Goal: Task Accomplishment & Management: Manage account settings

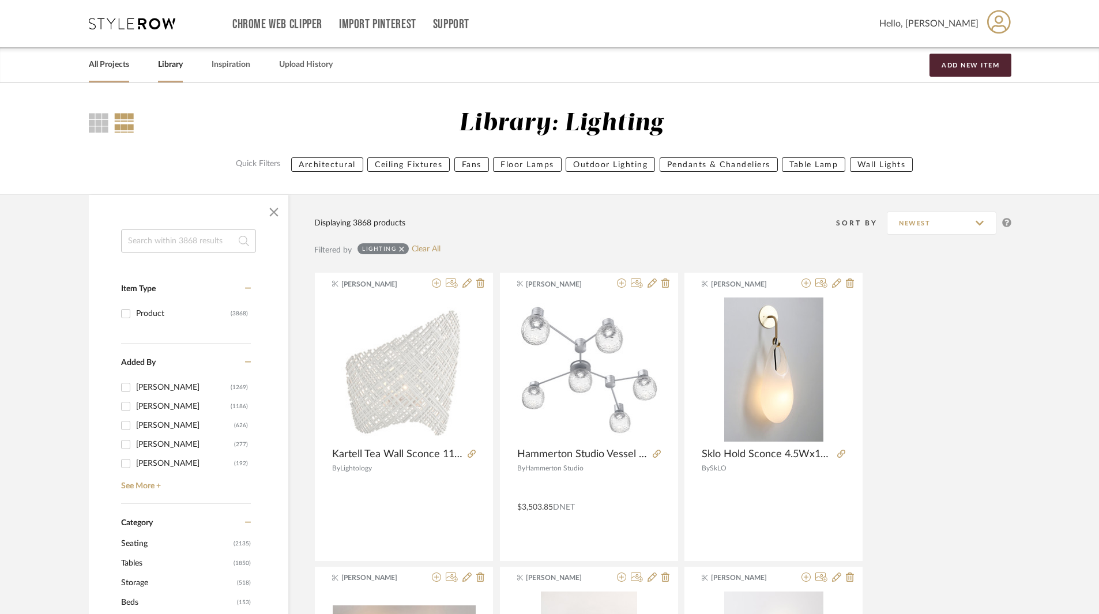
click at [117, 64] on link "All Projects" at bounding box center [109, 65] width 40 height 16
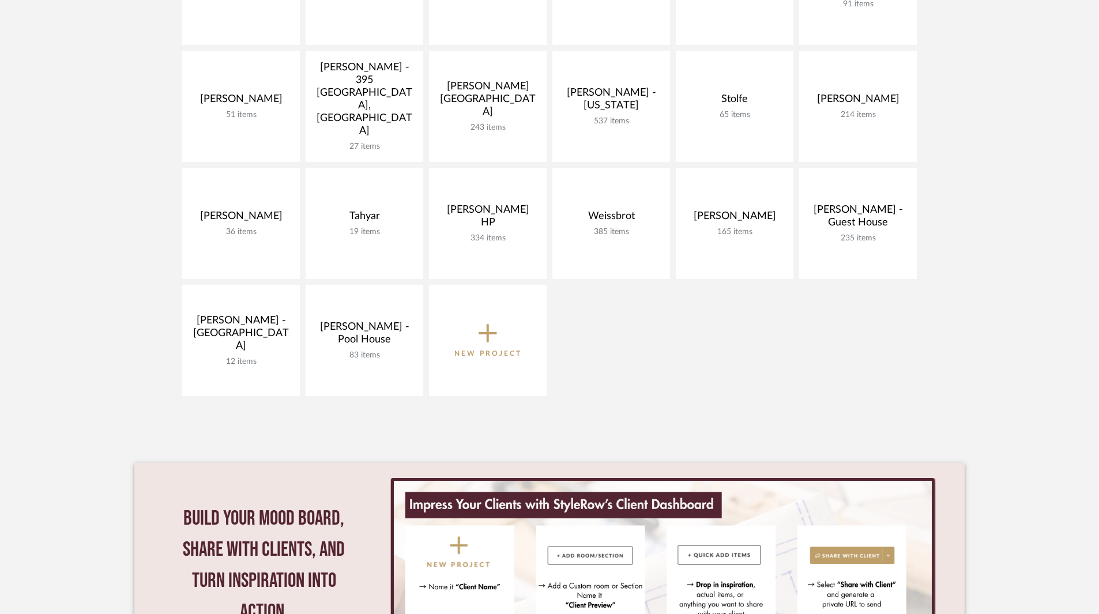
scroll to position [461, 0]
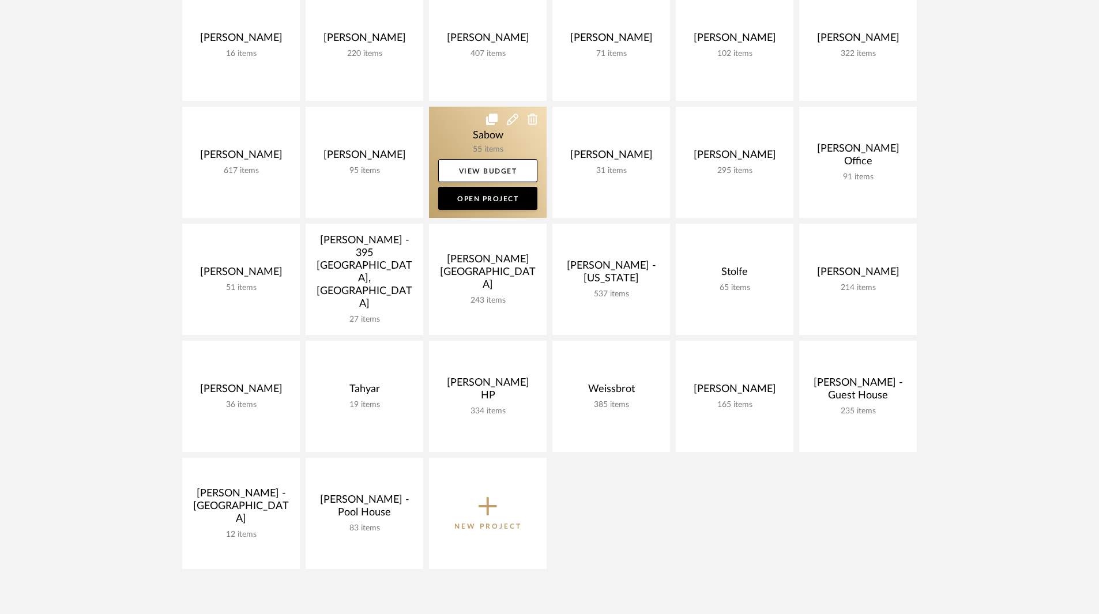
click at [500, 147] on link at bounding box center [488, 162] width 118 height 111
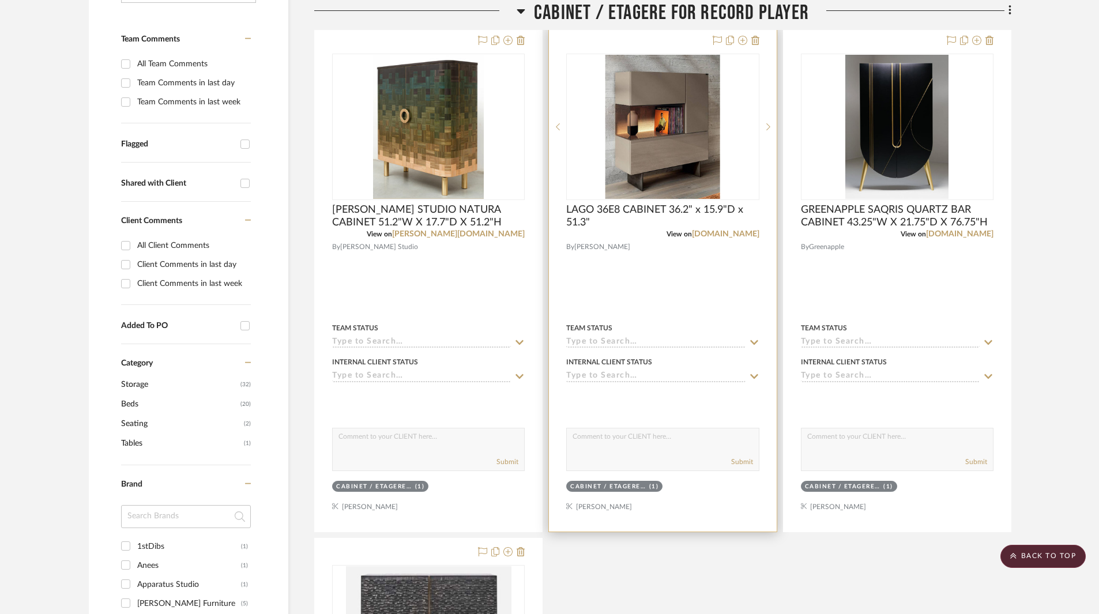
scroll to position [461, 0]
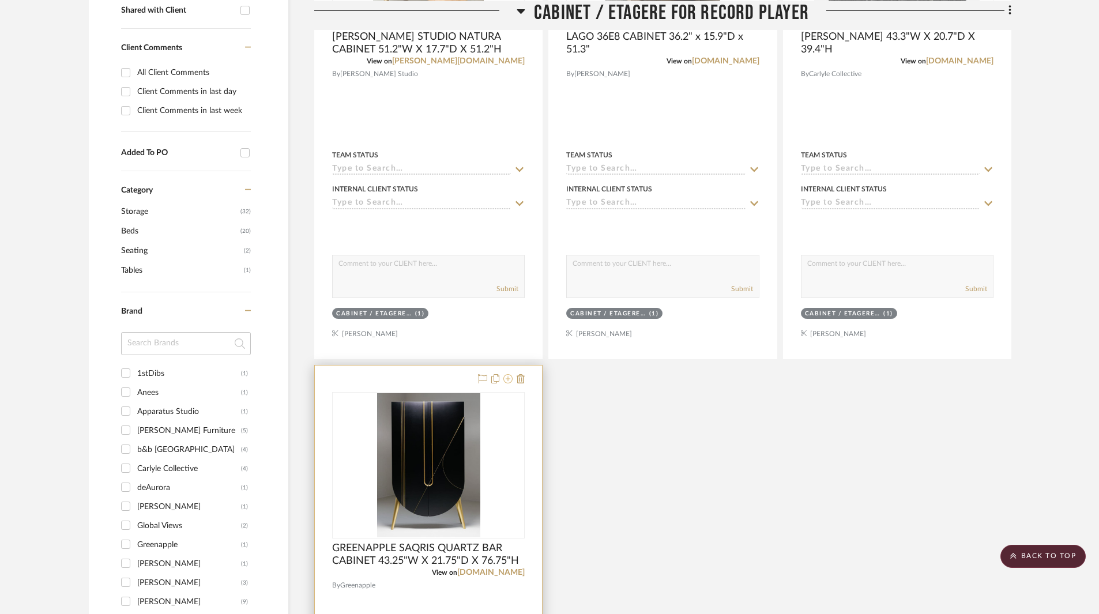
click at [509, 378] on icon at bounding box center [508, 378] width 9 height 9
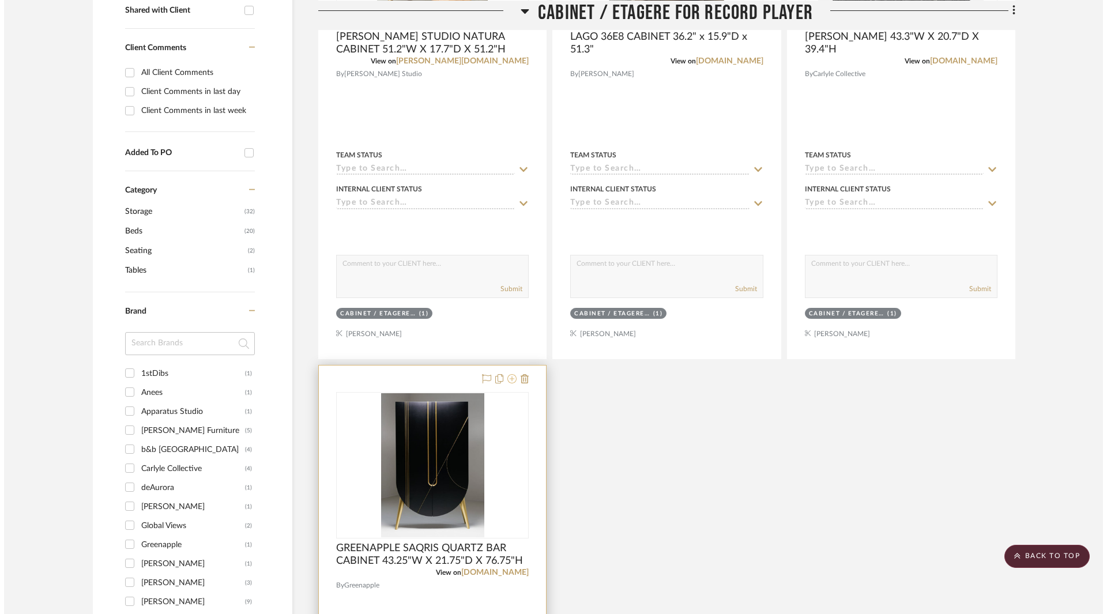
scroll to position [0, 0]
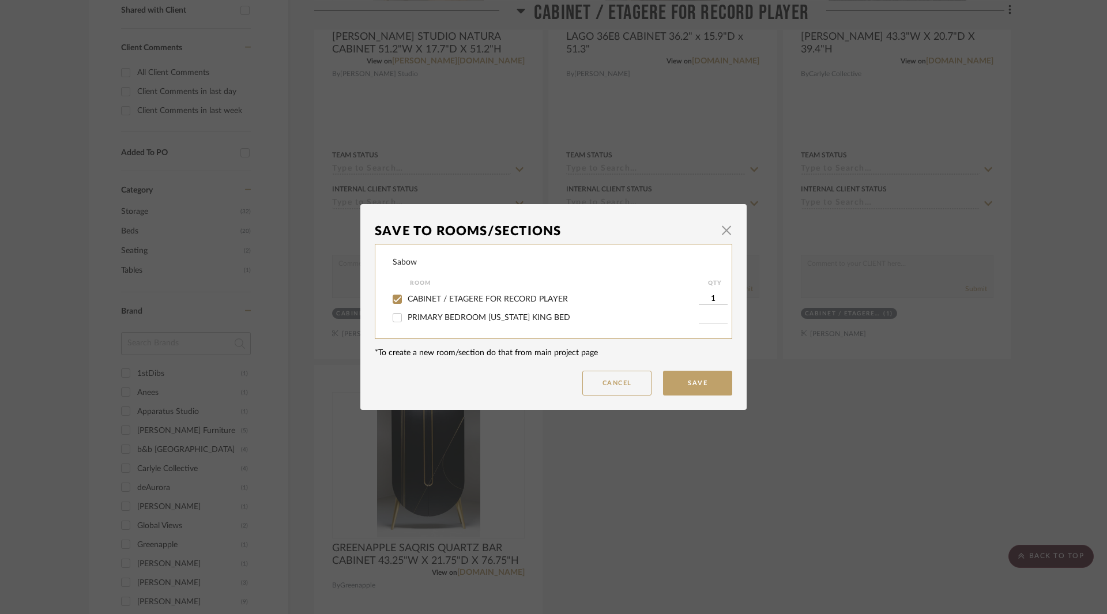
click at [471, 292] on div "CABINET / ETAGERE FOR RECORD PLAYER" at bounding box center [546, 299] width 306 height 18
click at [487, 296] on span "CABINET / ETAGERE FOR RECORD PLAYER" at bounding box center [488, 299] width 160 height 8
click at [407, 296] on input "CABINET / ETAGERE FOR RECORD PLAYER" at bounding box center [397, 299] width 18 height 18
checkbox input "false"
click at [701, 386] on button "Save" at bounding box center [697, 383] width 69 height 25
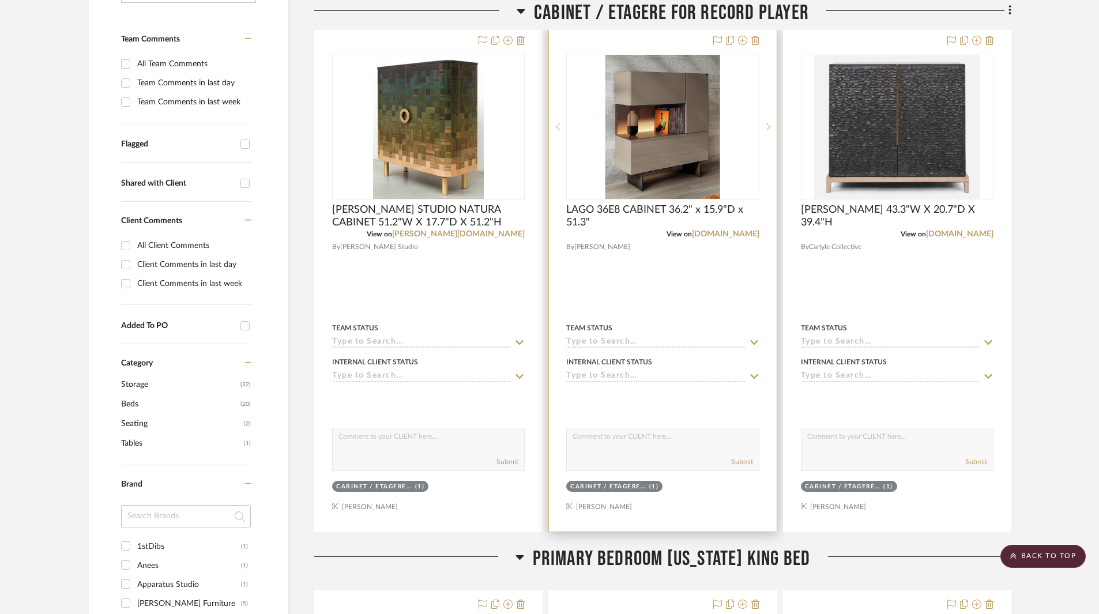
scroll to position [173, 0]
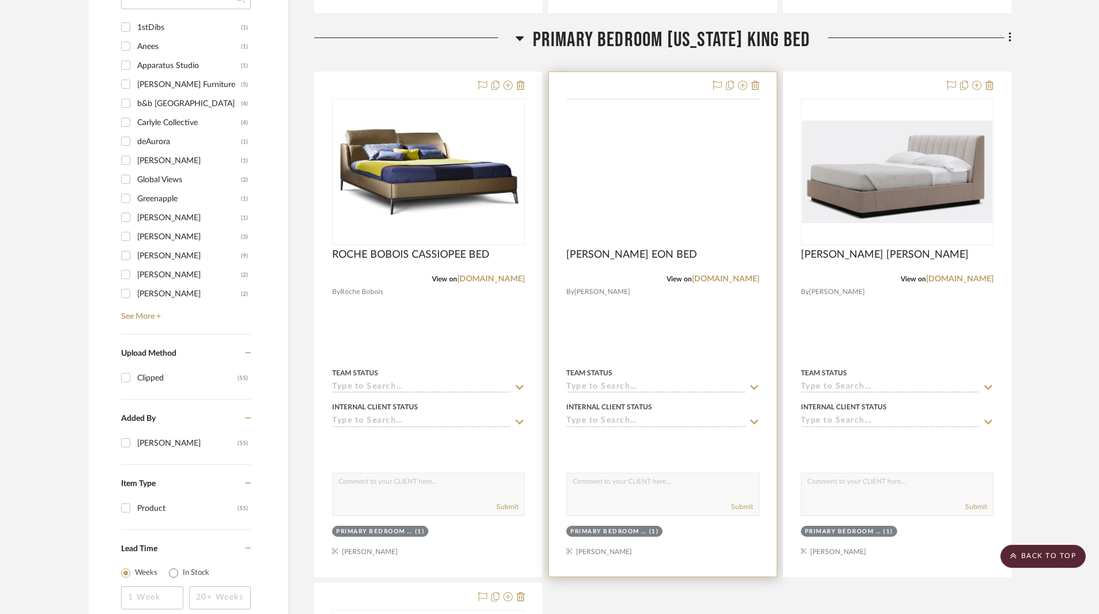
scroll to position [577, 0]
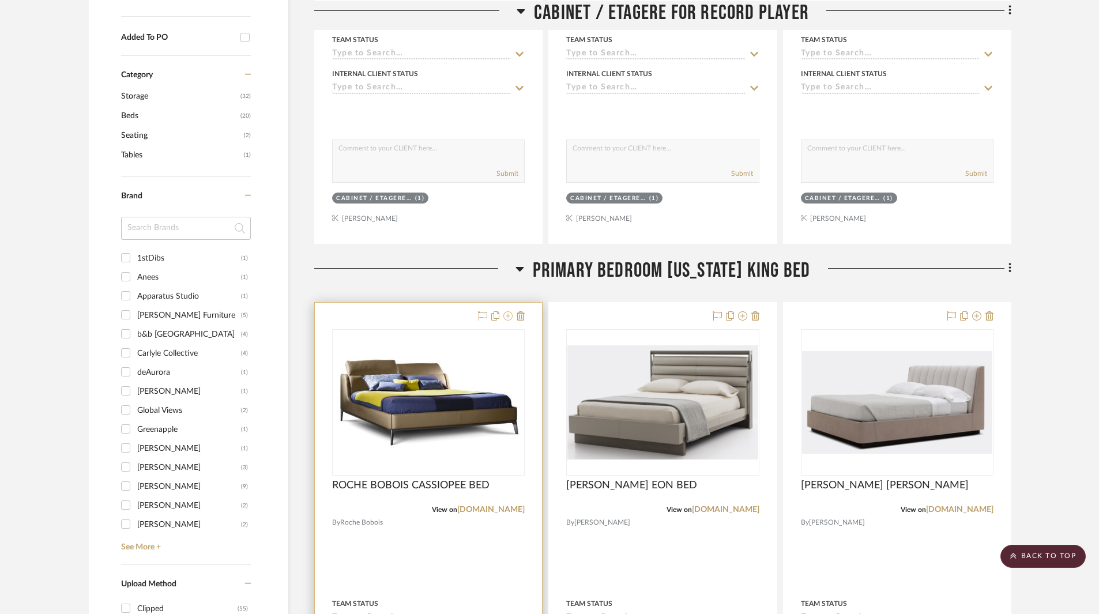
click at [507, 316] on icon at bounding box center [508, 315] width 9 height 9
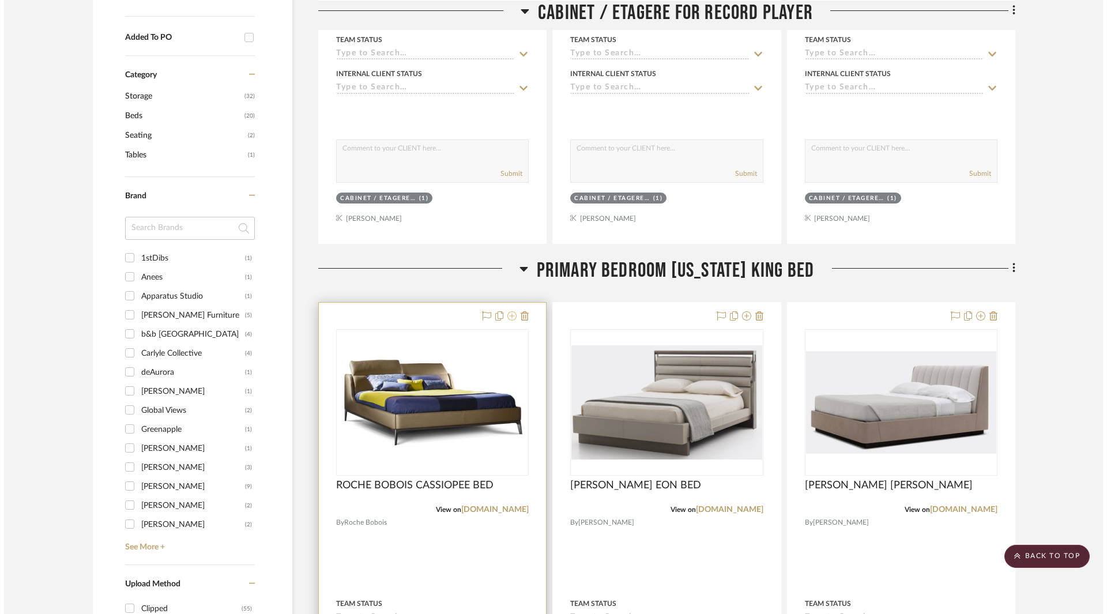
scroll to position [0, 0]
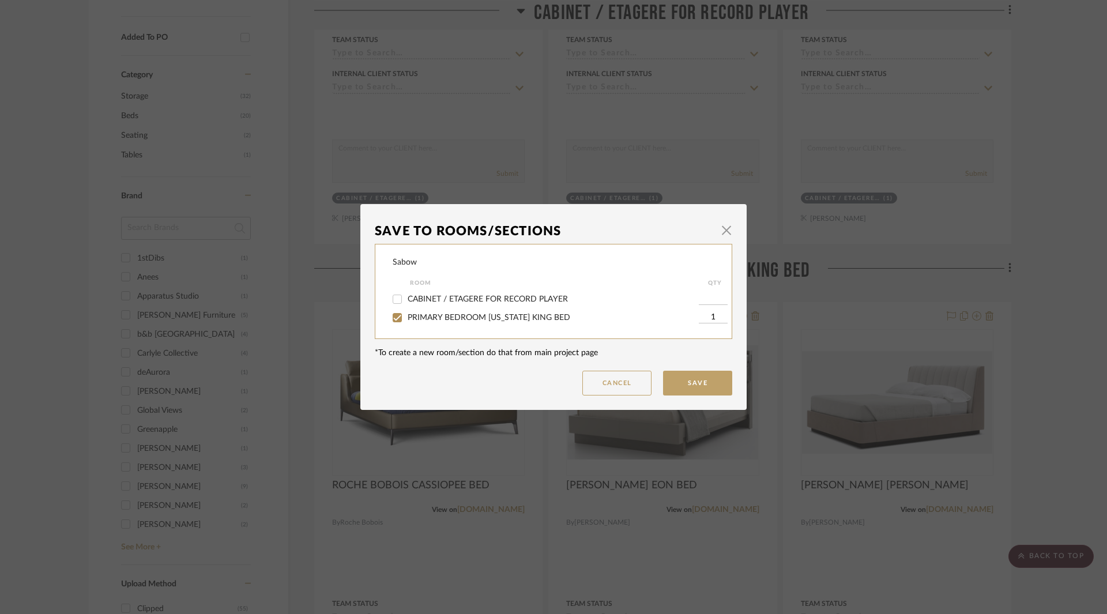
click at [509, 319] on span "PRIMARY BEDROOM [US_STATE] KING BED" at bounding box center [489, 318] width 163 height 8
click at [407, 319] on input "PRIMARY BEDROOM [US_STATE] KING BED" at bounding box center [397, 318] width 18 height 18
checkbox input "false"
click at [695, 384] on button "Save" at bounding box center [697, 383] width 69 height 25
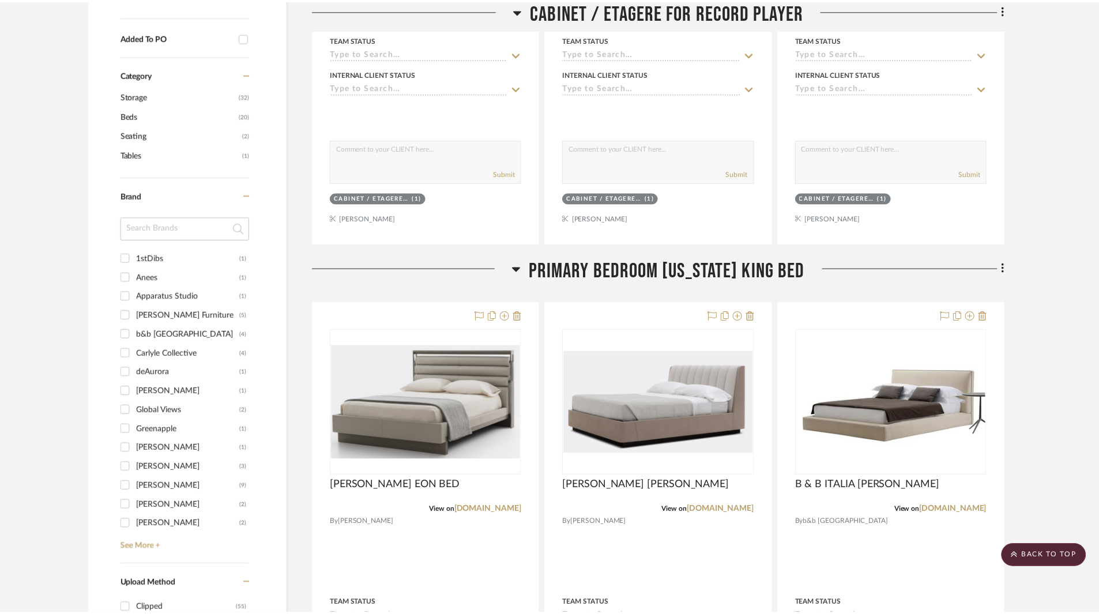
scroll to position [577, 0]
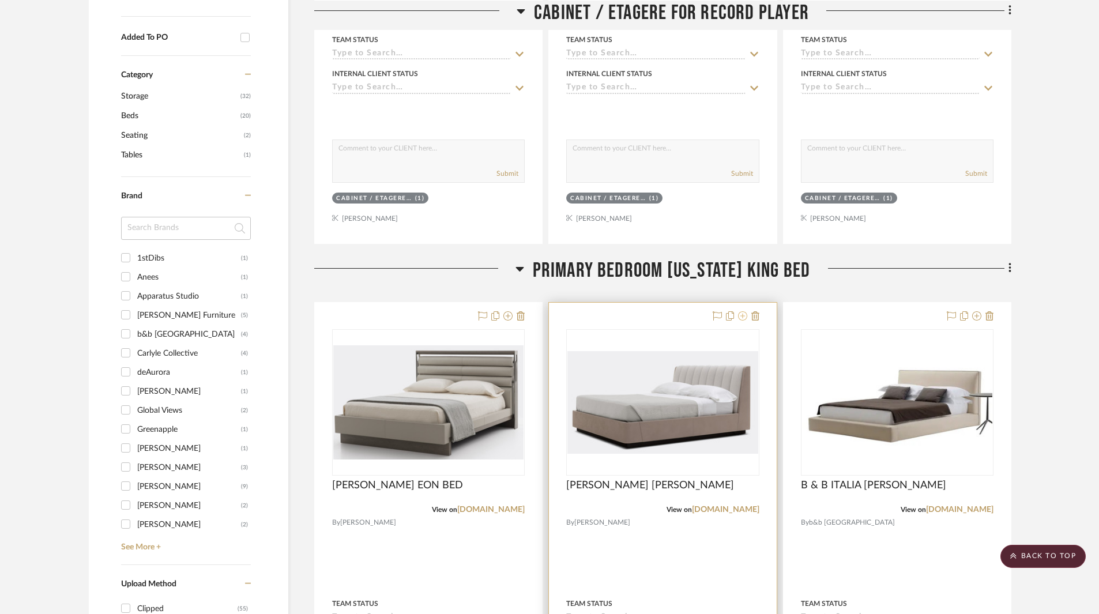
click at [745, 316] on icon at bounding box center [742, 315] width 9 height 9
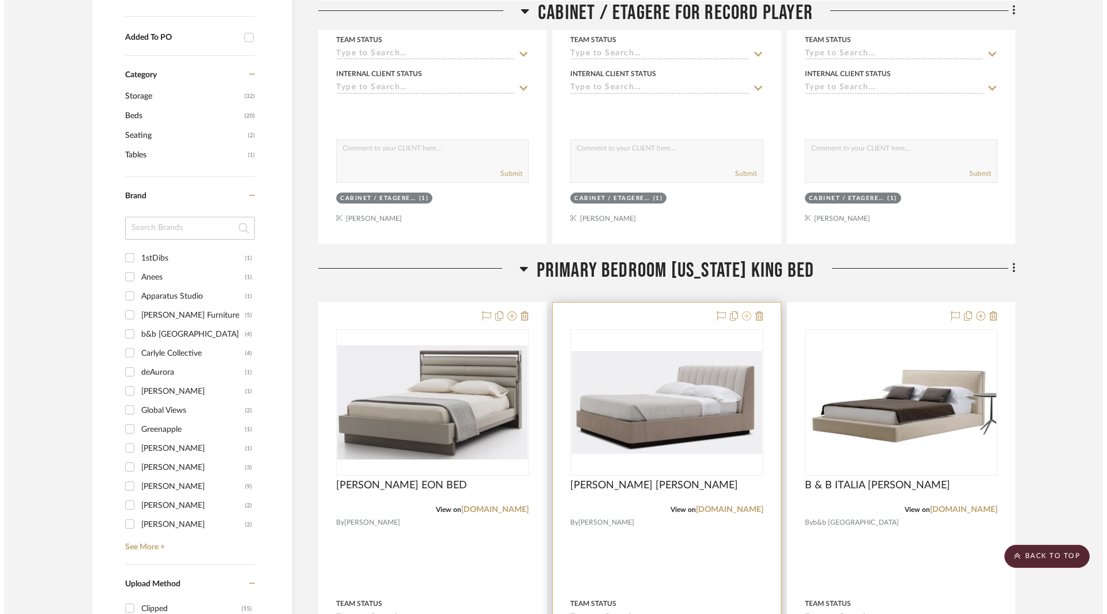
scroll to position [0, 0]
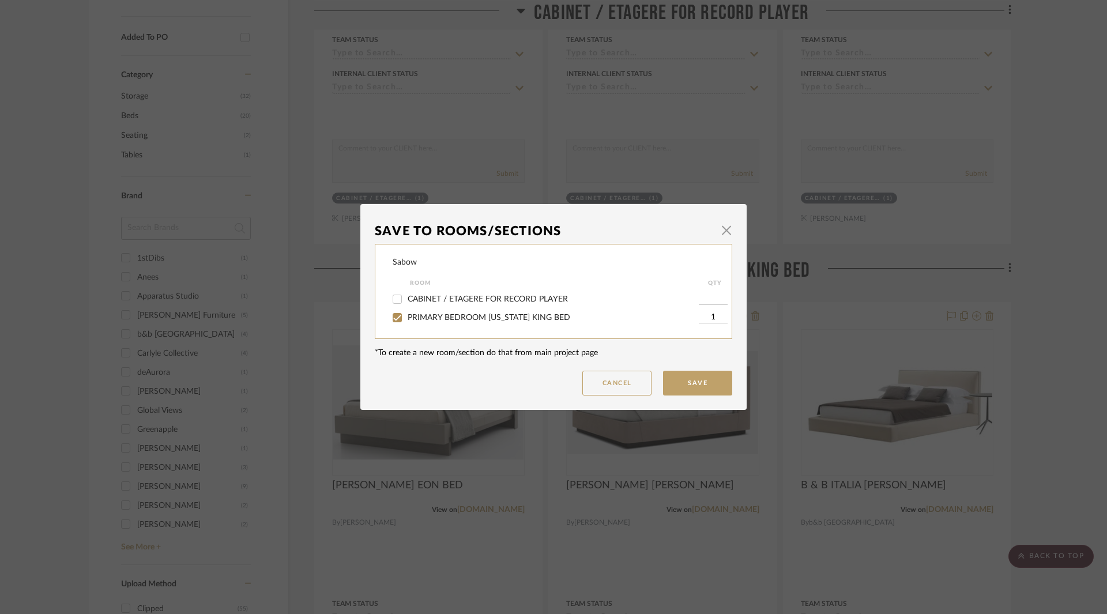
click at [460, 318] on span "PRIMARY BEDROOM [US_STATE] KING BED" at bounding box center [489, 318] width 163 height 8
click at [407, 318] on input "PRIMARY BEDROOM [US_STATE] KING BED" at bounding box center [397, 318] width 18 height 18
checkbox input "false"
click at [692, 384] on button "Save" at bounding box center [697, 383] width 69 height 25
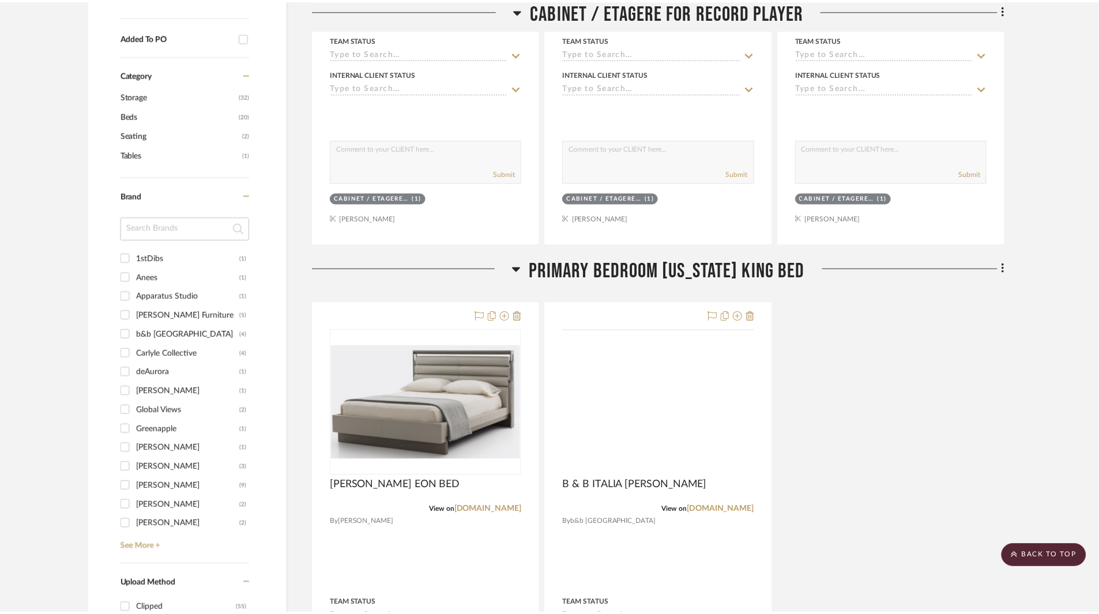
scroll to position [577, 0]
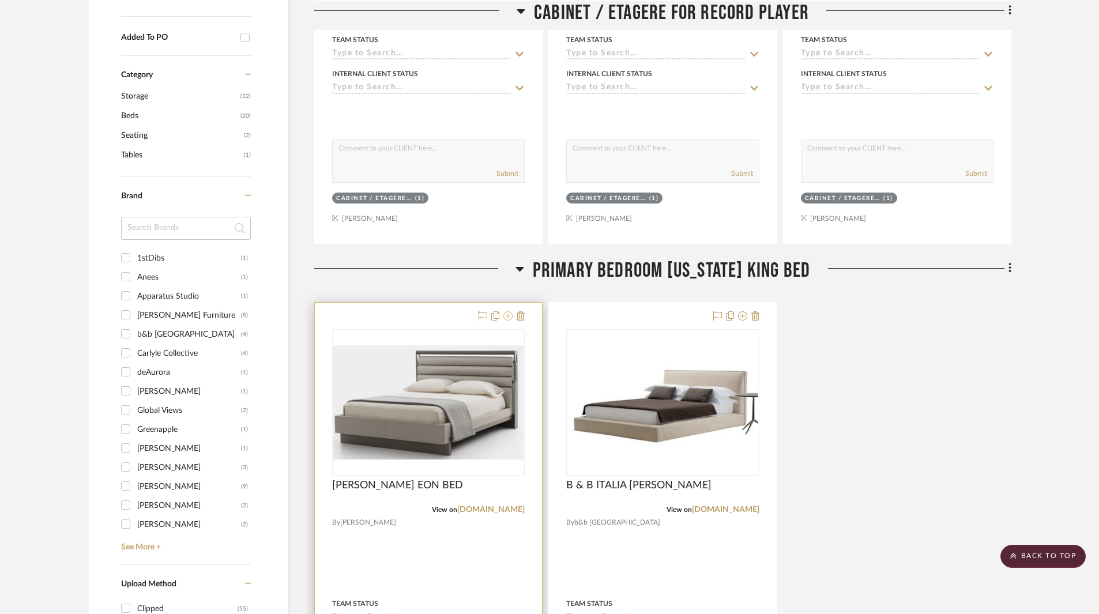
click at [510, 317] on icon at bounding box center [508, 315] width 9 height 9
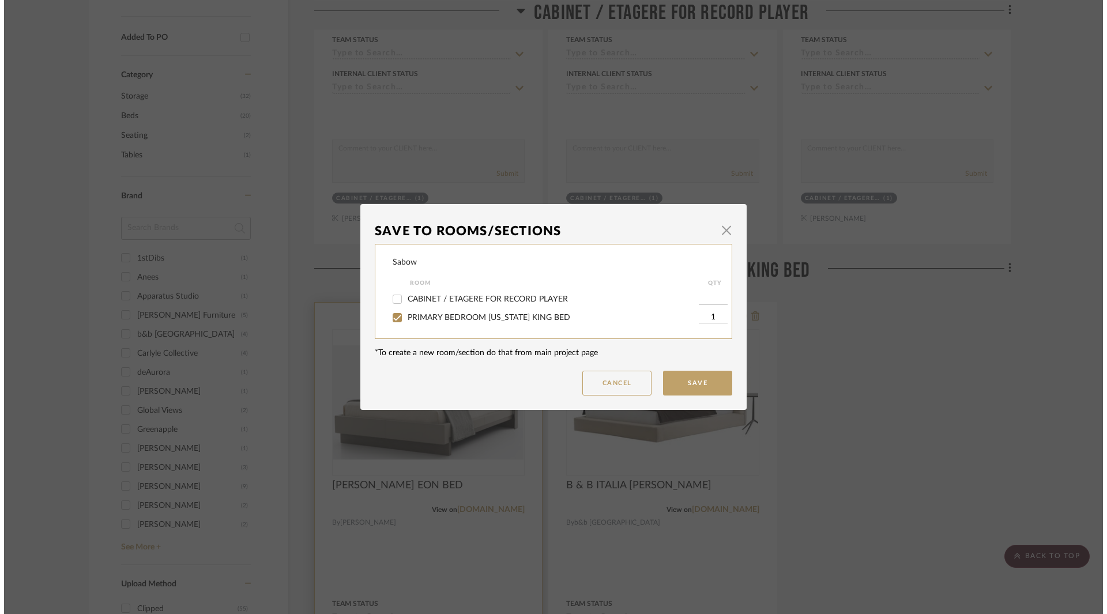
scroll to position [0, 0]
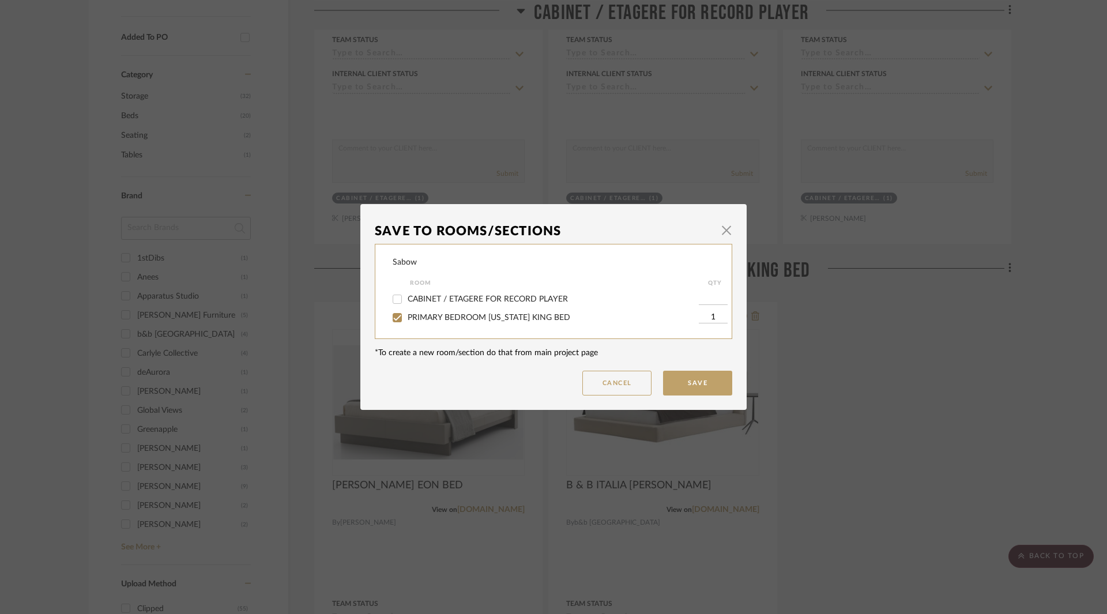
click at [460, 315] on span "PRIMARY BEDROOM [US_STATE] KING BED" at bounding box center [489, 318] width 163 height 8
click at [407, 315] on input "PRIMARY BEDROOM [US_STATE] KING BED" at bounding box center [397, 318] width 18 height 18
checkbox input "false"
click at [681, 376] on button "Save" at bounding box center [697, 383] width 69 height 25
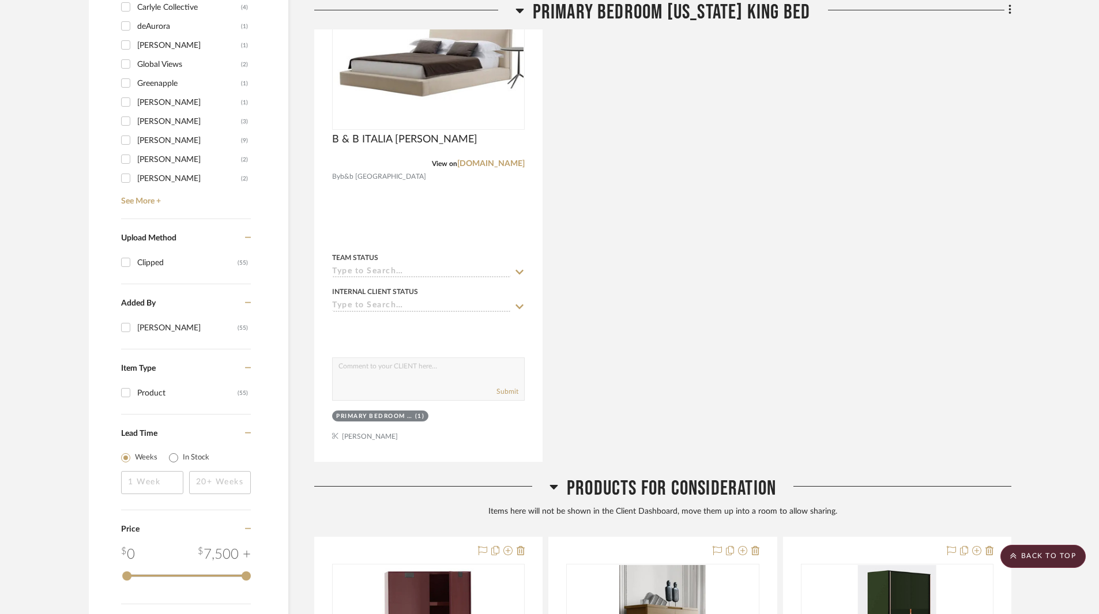
scroll to position [577, 0]
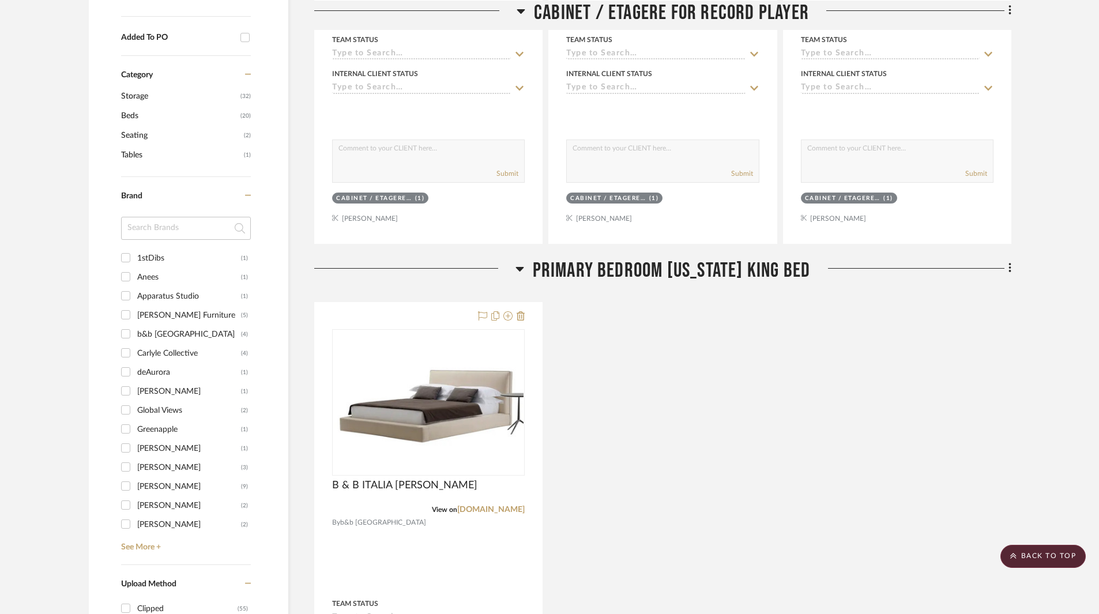
click at [161, 235] on input at bounding box center [186, 228] width 130 height 23
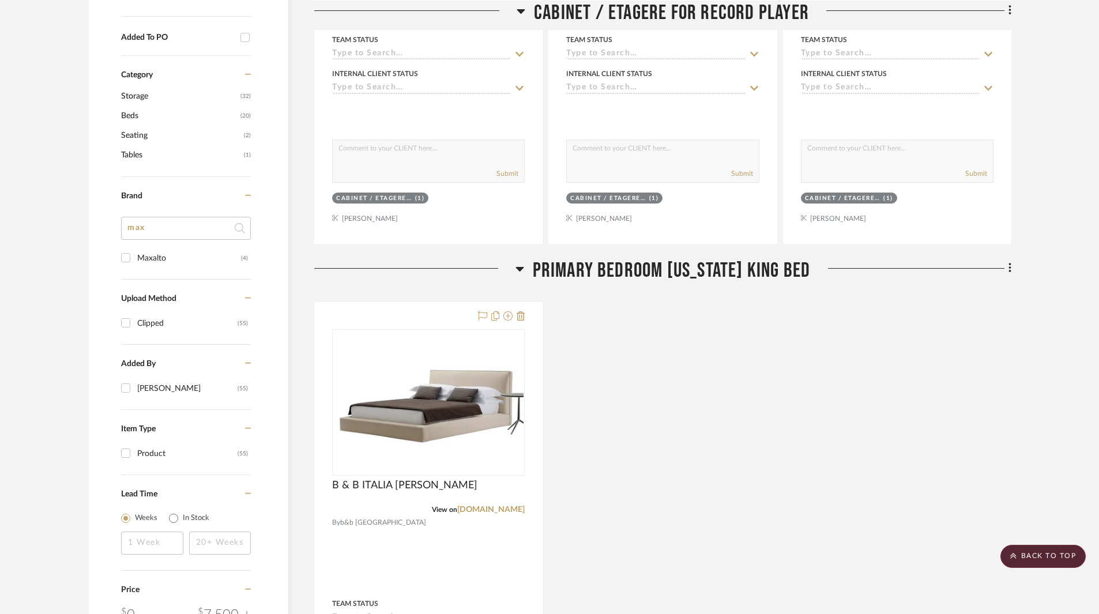
type input "max"
click at [149, 255] on div "Maxalto" at bounding box center [189, 258] width 104 height 18
click at [135, 255] on input "Maxalto (4)" at bounding box center [126, 258] width 18 height 18
checkbox input "true"
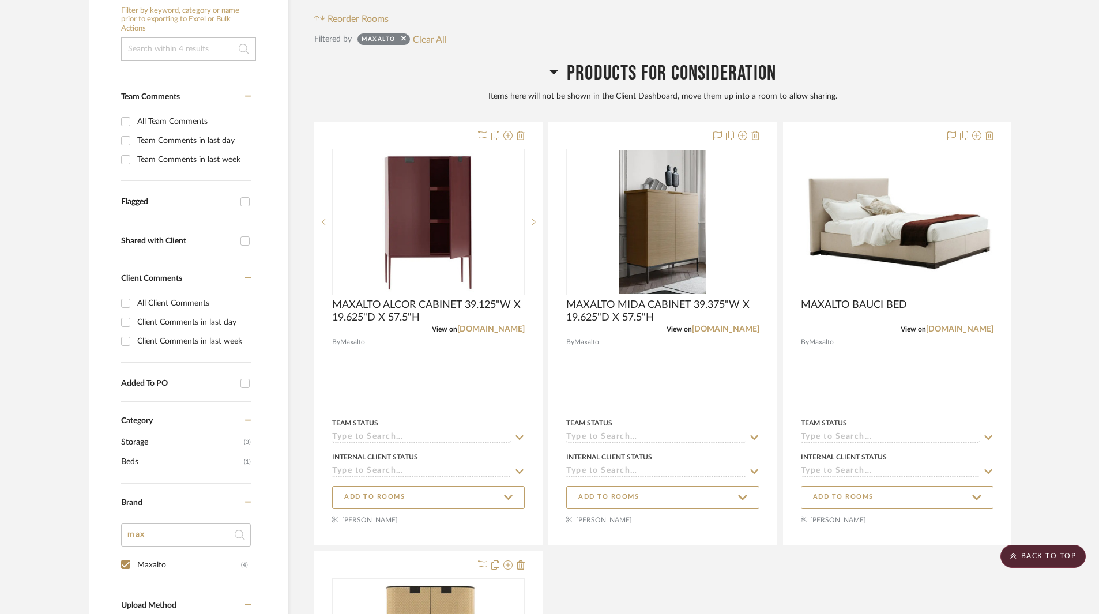
scroll to position [173, 0]
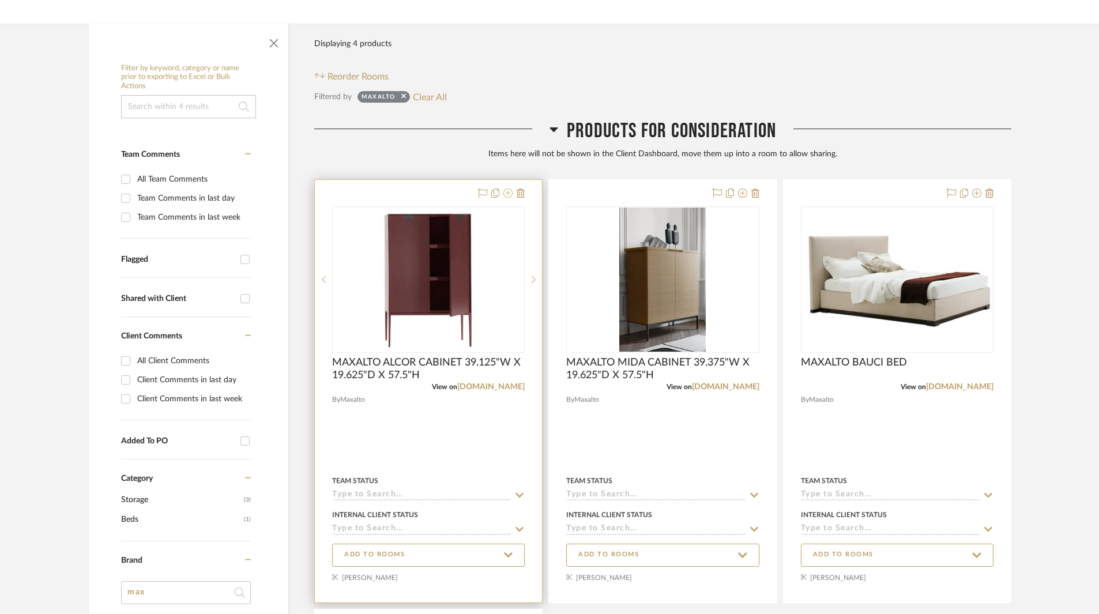
click at [511, 194] on icon at bounding box center [508, 193] width 9 height 9
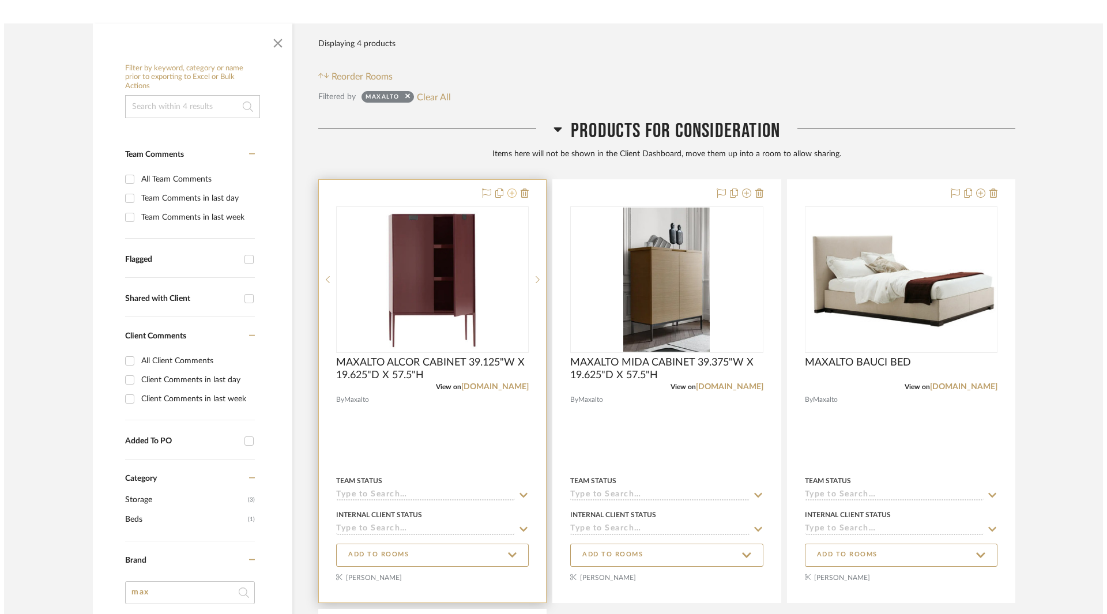
scroll to position [0, 0]
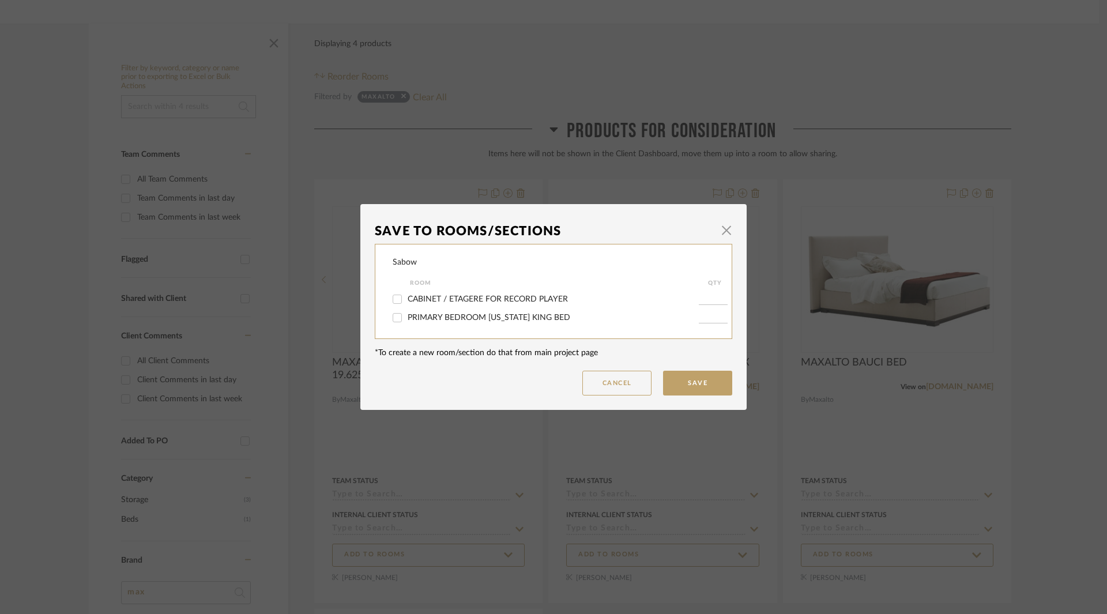
click at [479, 298] on span "CABINET / ETAGERE FOR RECORD PLAYER" at bounding box center [488, 299] width 160 height 8
click at [407, 298] on input "CABINET / ETAGERE FOR RECORD PLAYER" at bounding box center [397, 299] width 18 height 18
checkbox input "true"
type input "1"
click at [691, 377] on button "Save" at bounding box center [697, 383] width 69 height 25
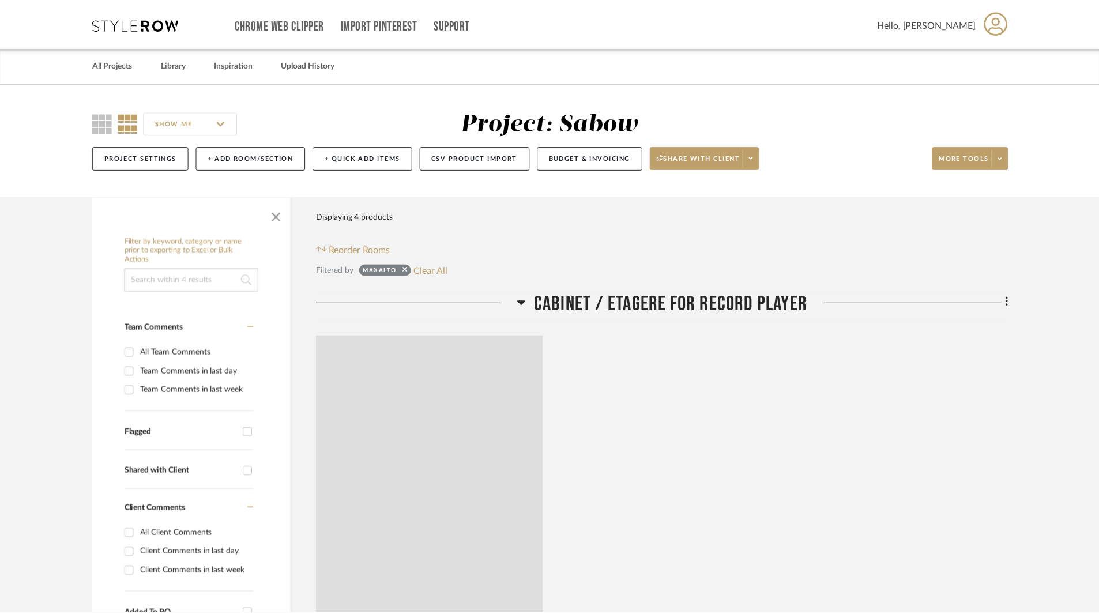
scroll to position [173, 0]
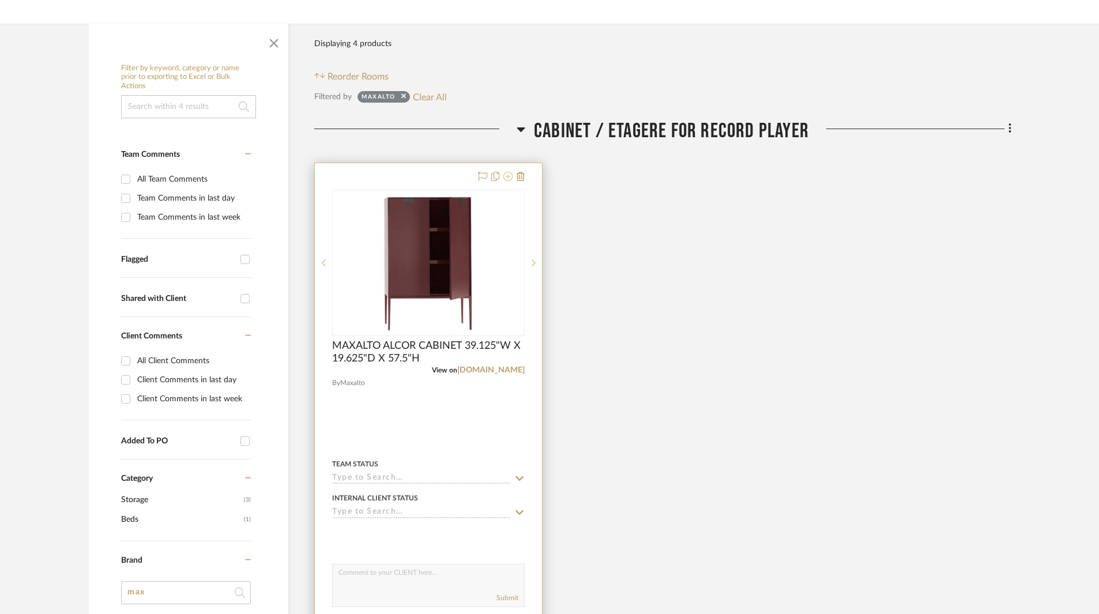
click at [505, 176] on icon at bounding box center [508, 176] width 9 height 9
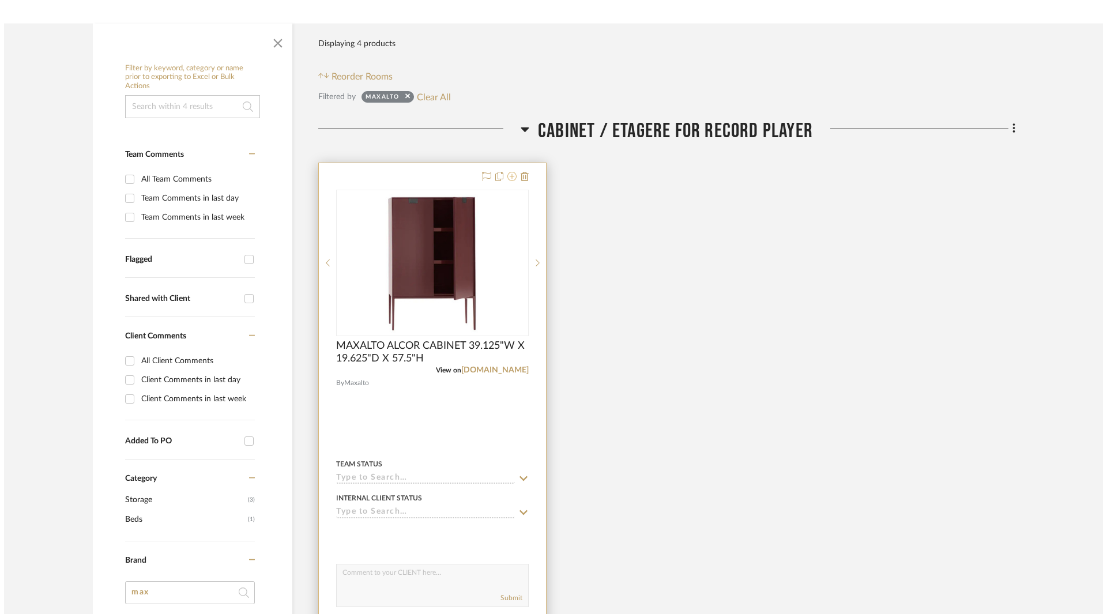
scroll to position [0, 0]
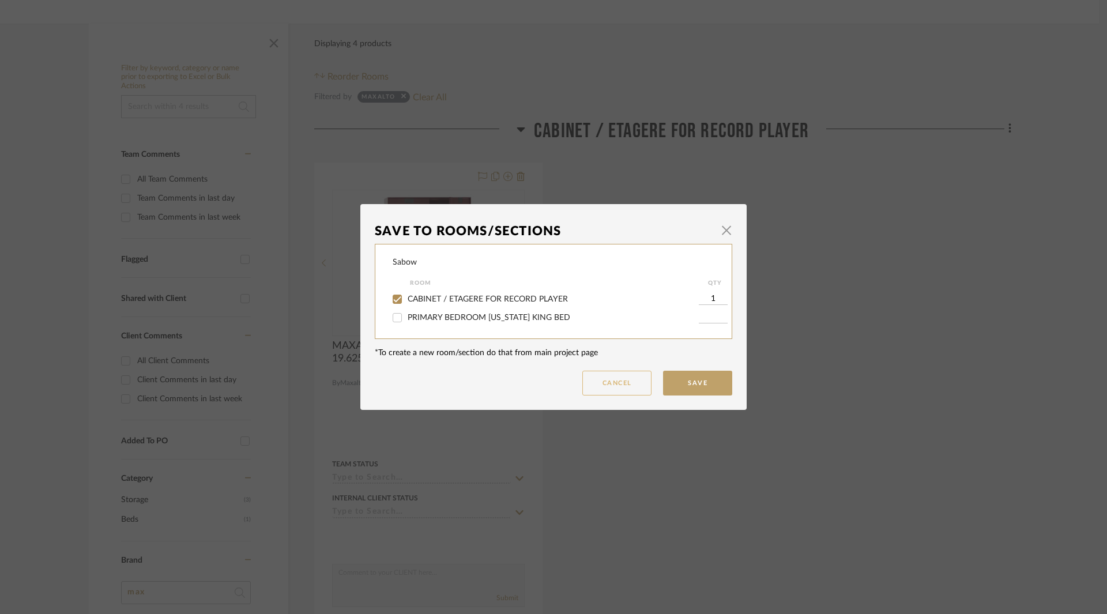
click at [624, 382] on button "Cancel" at bounding box center [617, 383] width 69 height 25
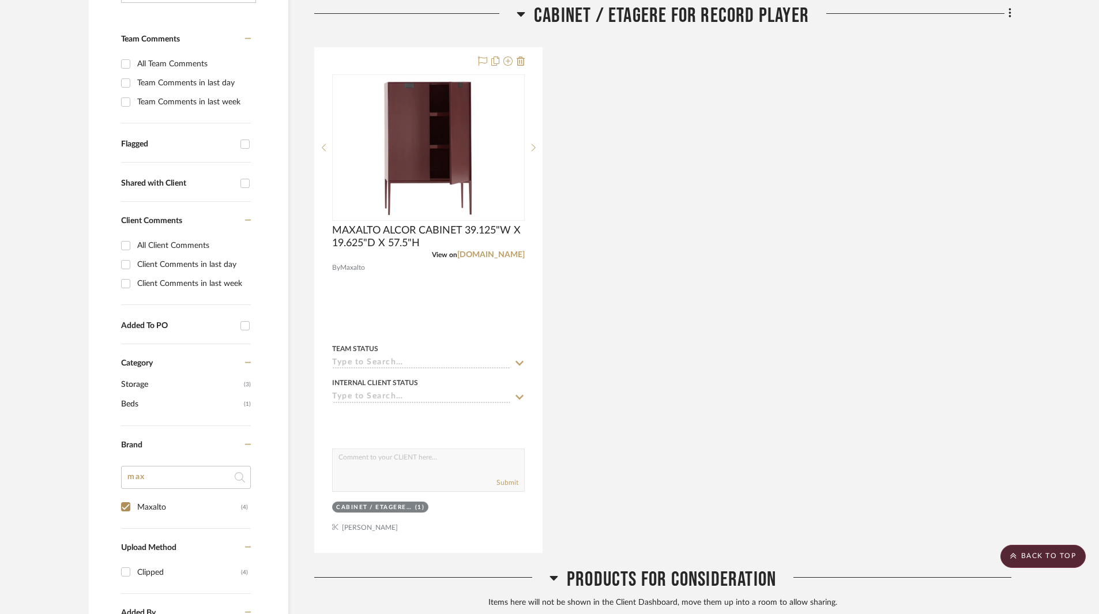
scroll to position [577, 0]
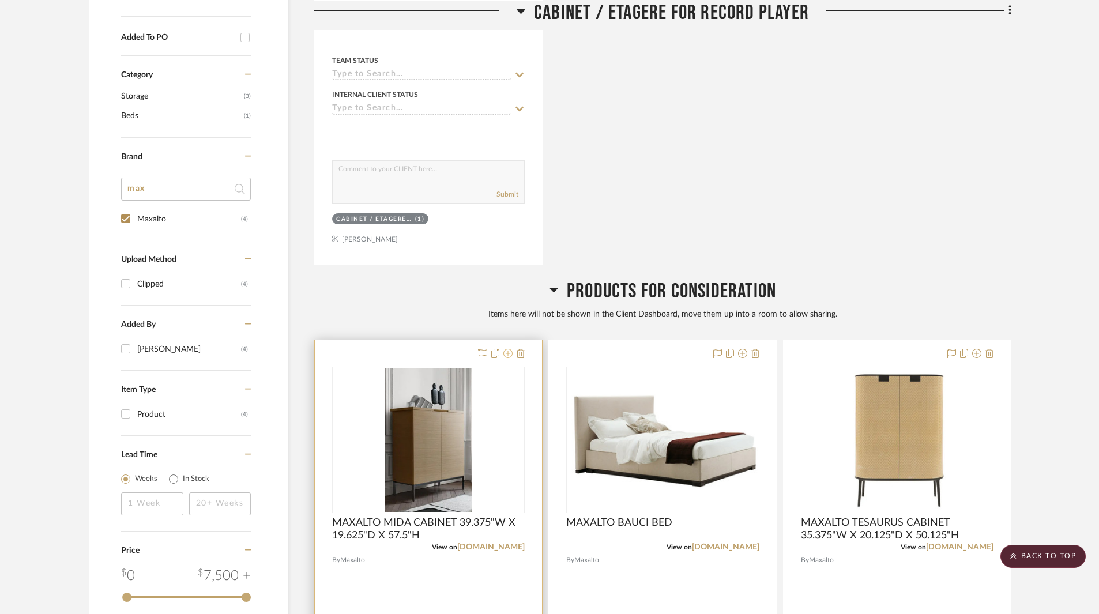
click at [507, 354] on icon at bounding box center [508, 353] width 9 height 9
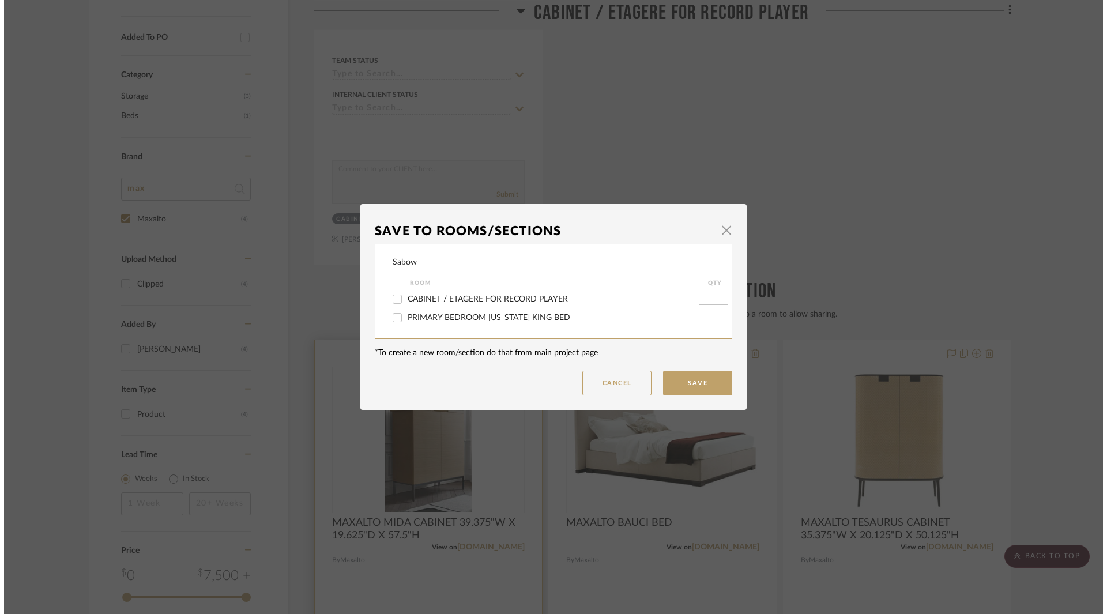
scroll to position [0, 0]
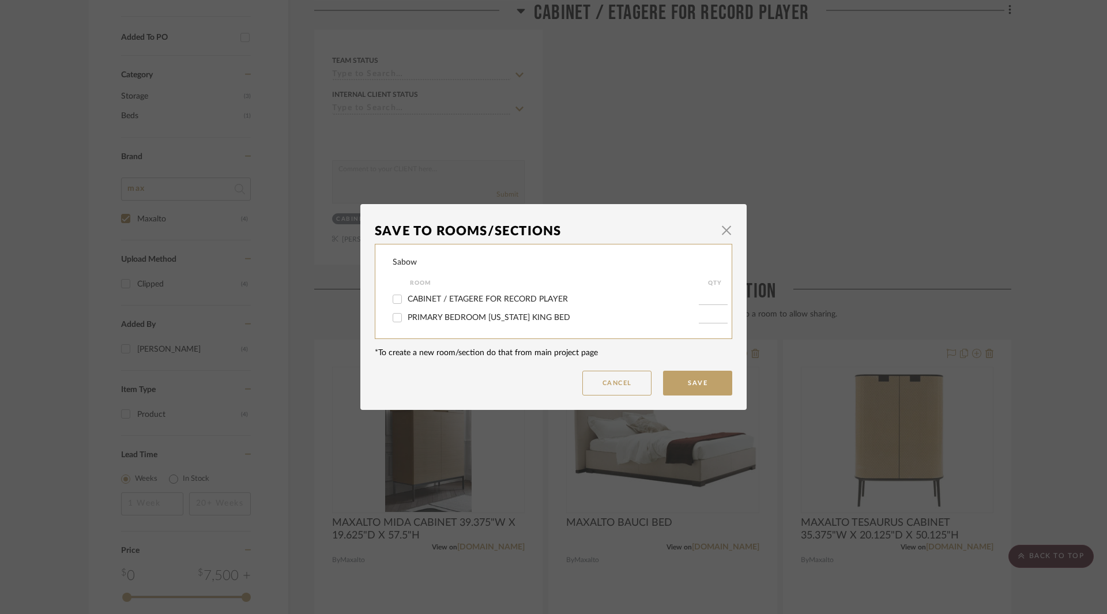
click at [437, 295] on label "CABINET / ETAGERE FOR RECORD PLAYER" at bounding box center [553, 300] width 291 height 10
click at [407, 294] on input "CABINET / ETAGERE FOR RECORD PLAYER" at bounding box center [397, 299] width 18 height 18
checkbox input "true"
type input "1"
click at [690, 381] on button "Save" at bounding box center [697, 383] width 69 height 25
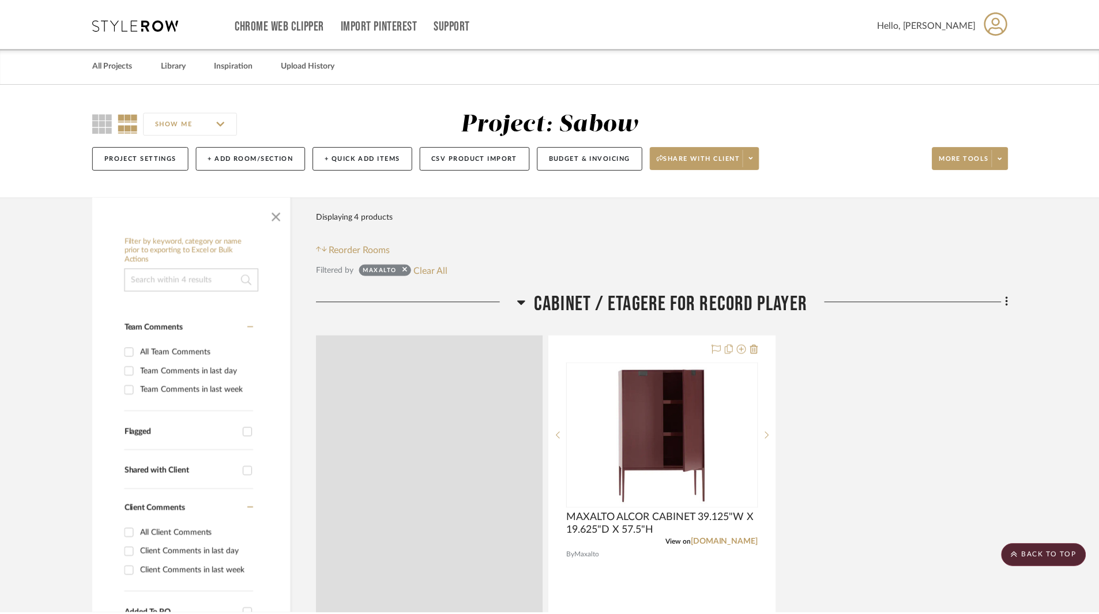
scroll to position [577, 0]
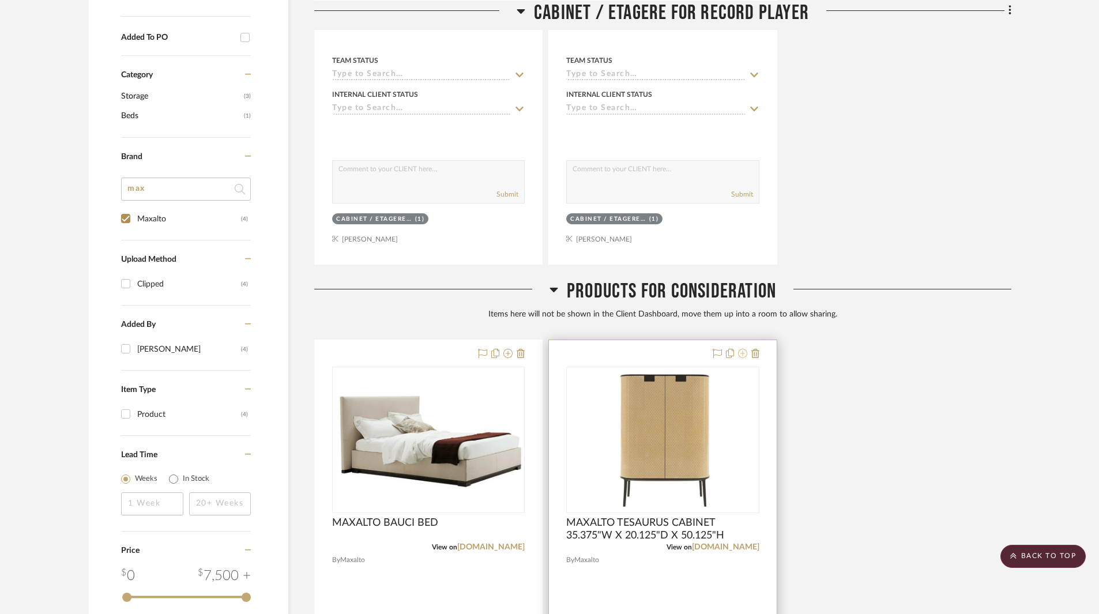
click at [742, 351] on icon at bounding box center [742, 353] width 9 height 9
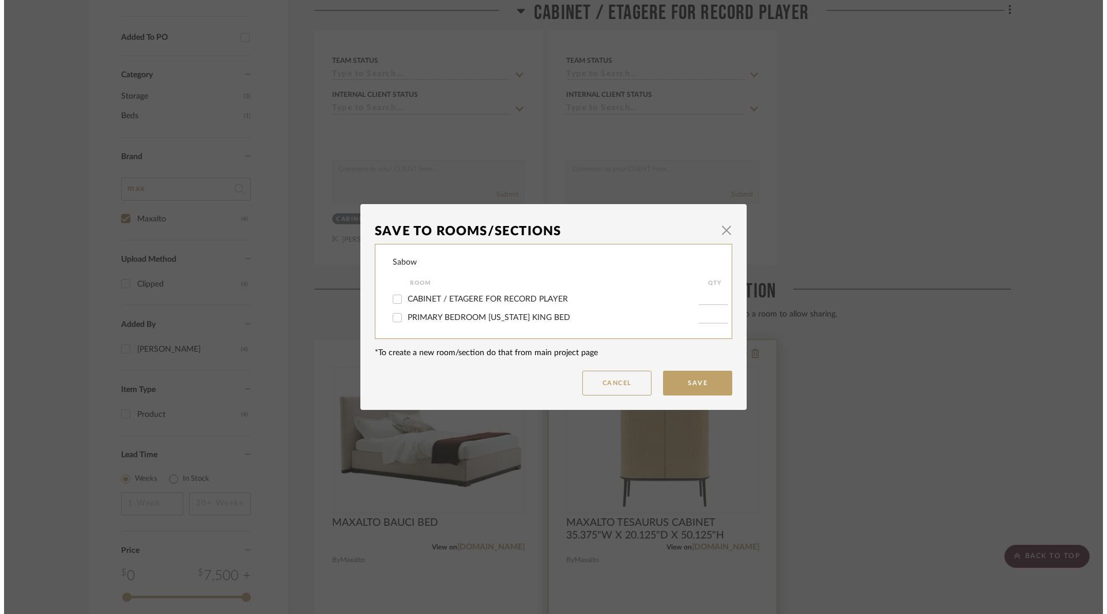
scroll to position [0, 0]
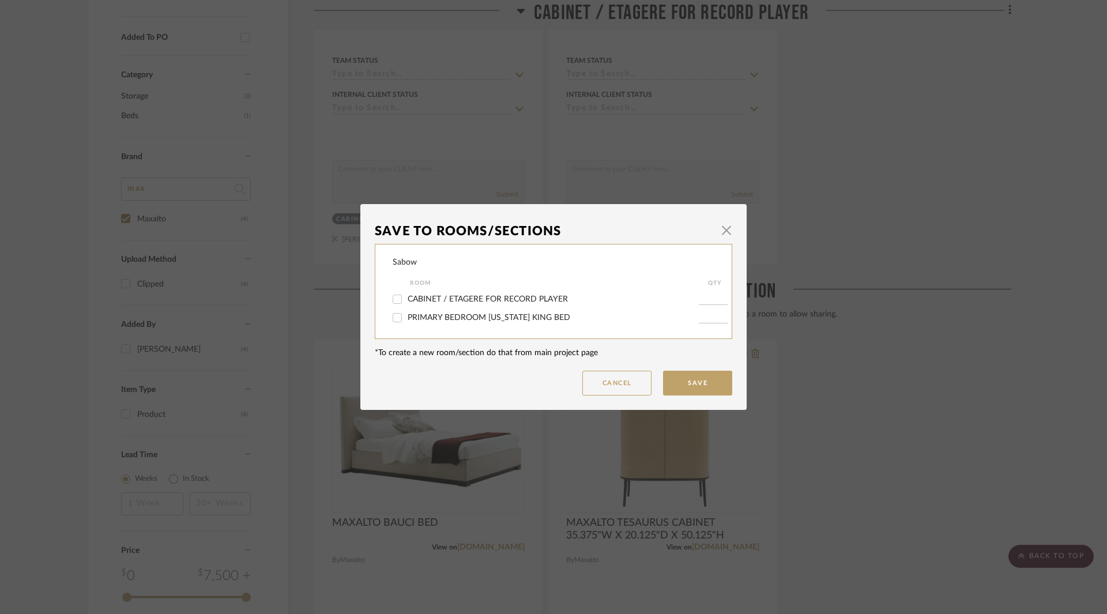
click at [408, 299] on span "CABINET / ETAGERE FOR RECORD PLAYER" at bounding box center [488, 299] width 160 height 8
click at [406, 299] on input "CABINET / ETAGERE FOR RECORD PLAYER" at bounding box center [397, 299] width 18 height 18
checkbox input "true"
type input "1"
click at [716, 378] on button "Save" at bounding box center [697, 383] width 69 height 25
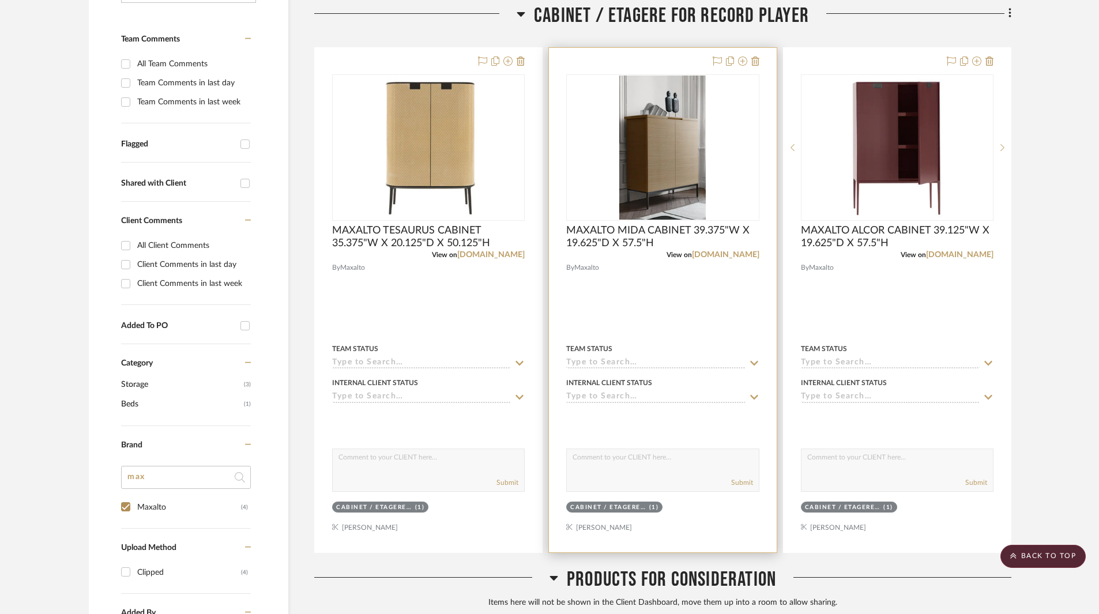
scroll to position [58, 0]
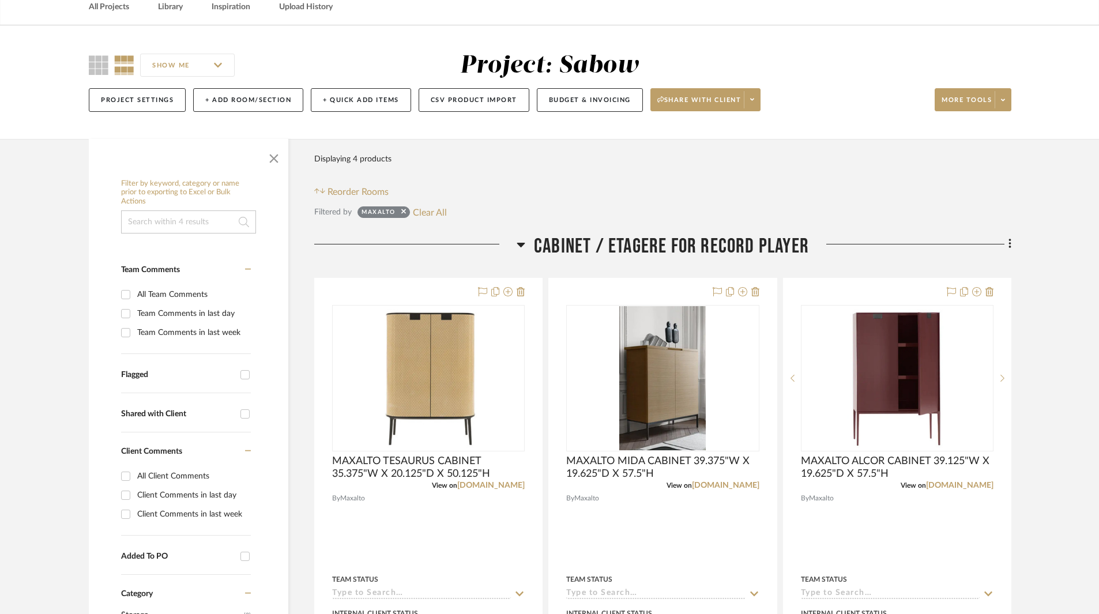
click at [603, 246] on span "CABINET / ETAGERE FOR RECORD PLAYER" at bounding box center [671, 246] width 275 height 25
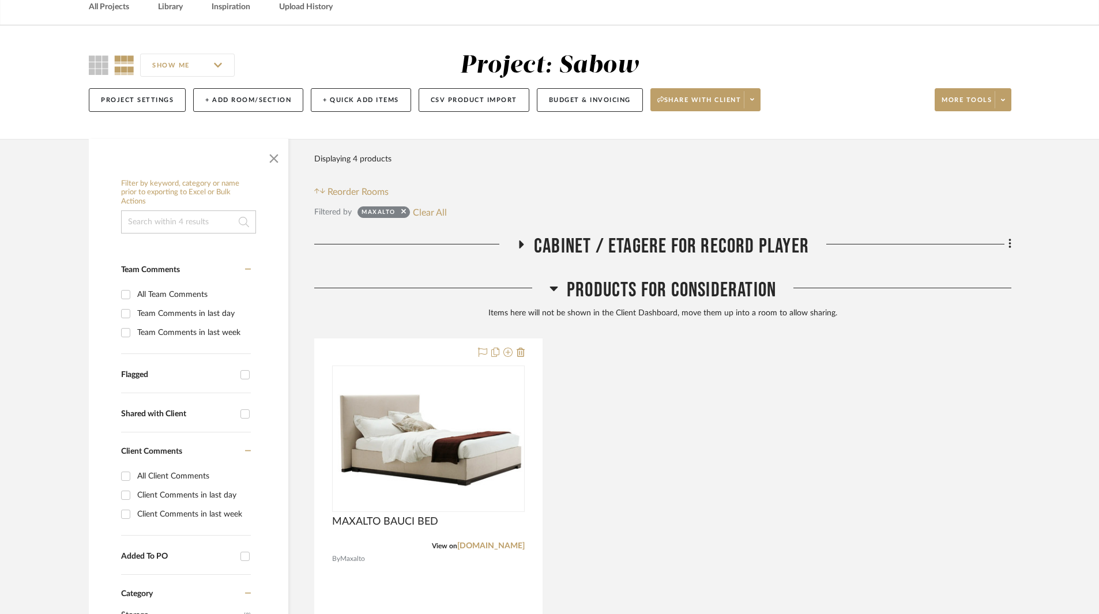
click at [603, 246] on span "CABINET / ETAGERE FOR RECORD PLAYER" at bounding box center [671, 246] width 275 height 25
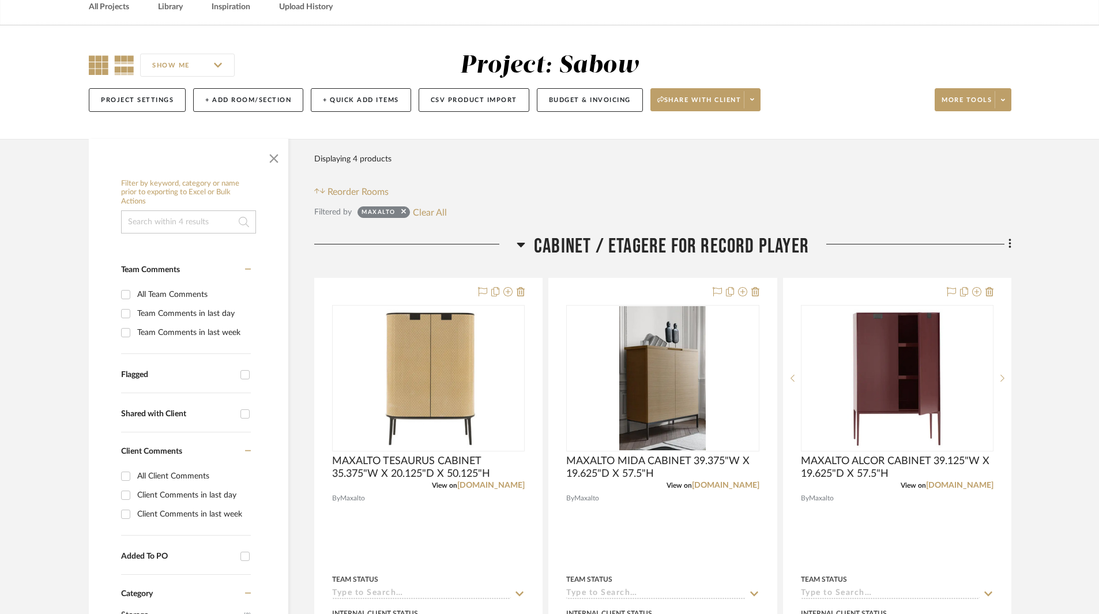
click at [100, 72] on icon at bounding box center [99, 65] width 20 height 20
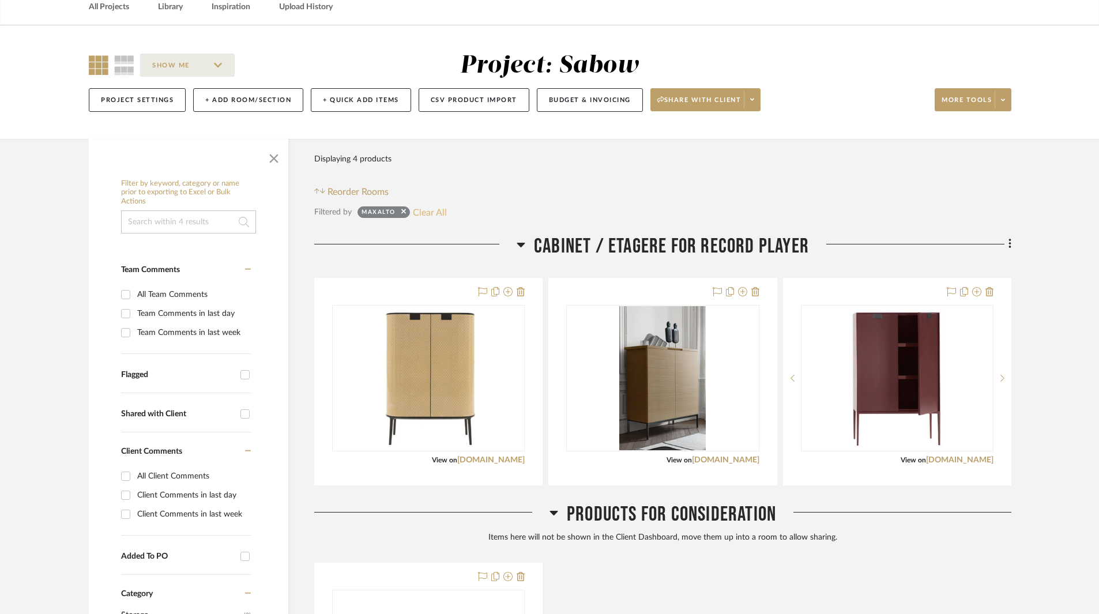
click at [435, 209] on button "Clear All" at bounding box center [430, 212] width 34 height 15
checkbox input "false"
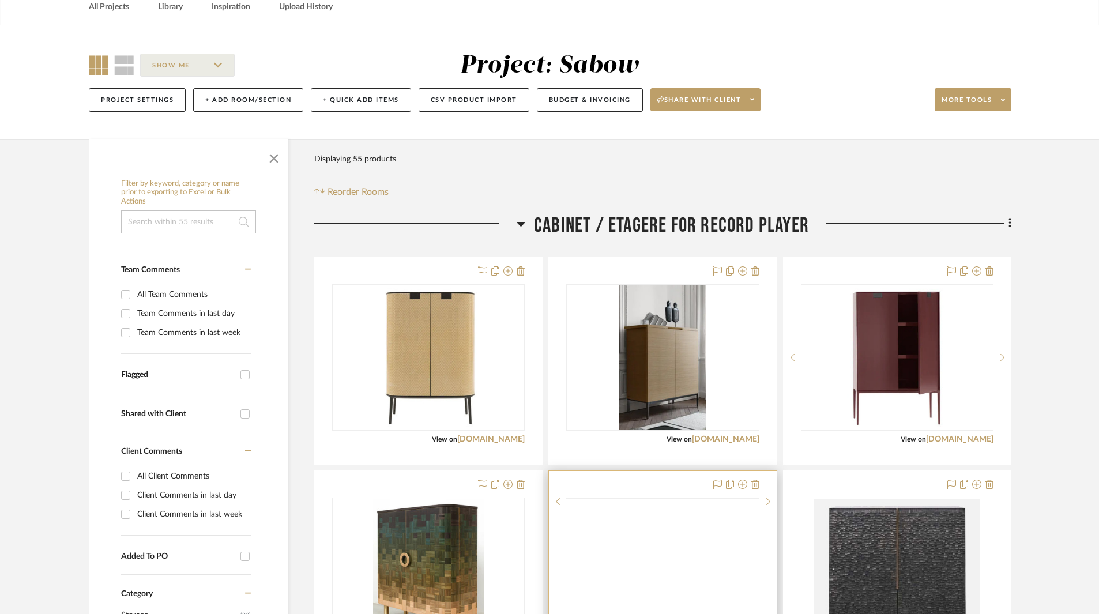
scroll to position [231, 0]
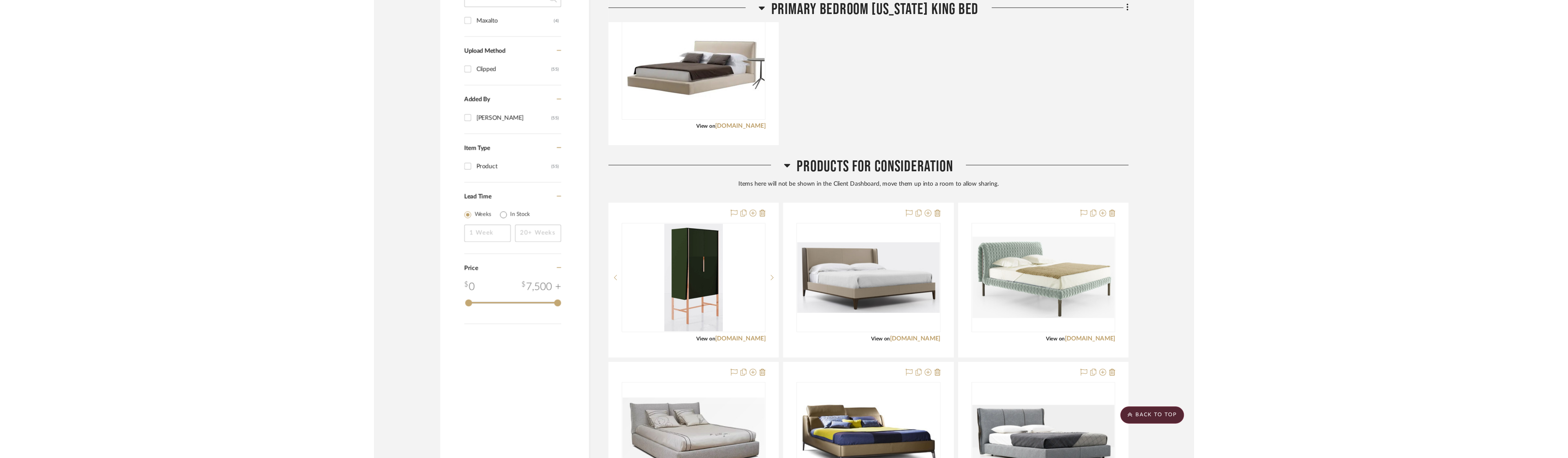
scroll to position [316, 0]
